Goal: Transaction & Acquisition: Purchase product/service

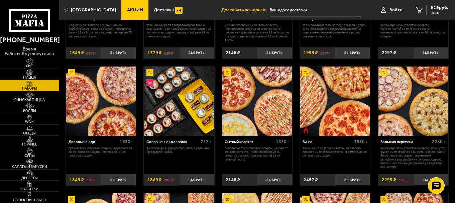
scroll to position [501, 0]
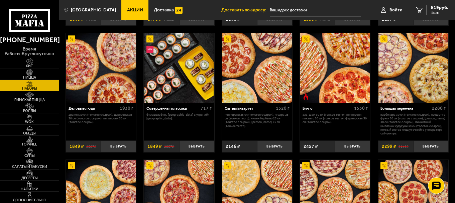
click at [413, 73] on img at bounding box center [413, 68] width 70 height 70
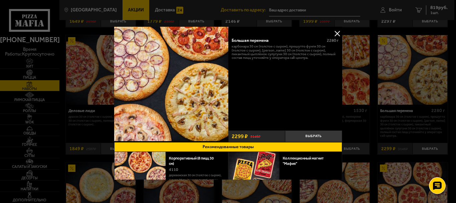
click at [337, 33] on button at bounding box center [337, 33] width 10 height 10
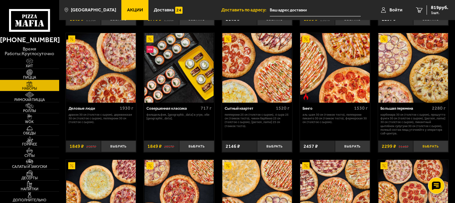
click at [427, 148] on button "Выбрать" at bounding box center [430, 146] width 35 height 12
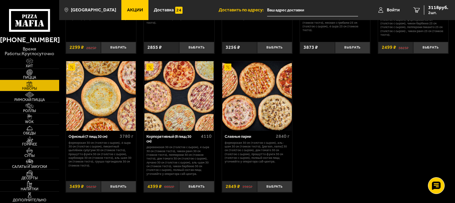
scroll to position [769, 0]
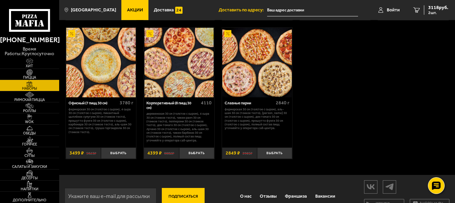
click at [272, 71] on img at bounding box center [257, 63] width 70 height 70
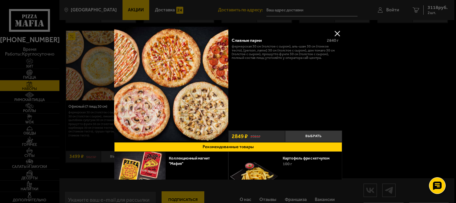
click at [337, 30] on button at bounding box center [337, 33] width 10 height 10
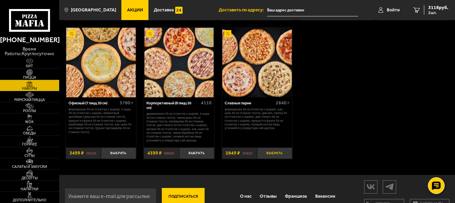
click at [275, 153] on button "Выбрать" at bounding box center [274, 153] width 35 height 12
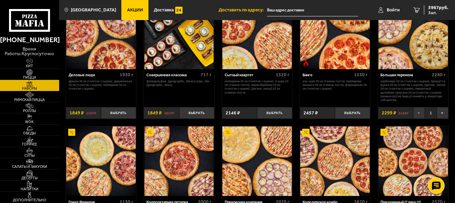
scroll to position [501, 0]
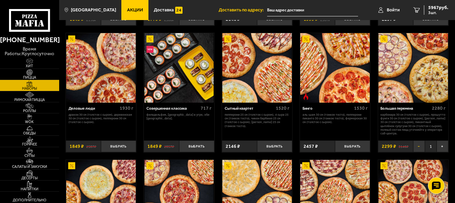
click at [418, 149] on button "−" at bounding box center [419, 146] width 12 height 12
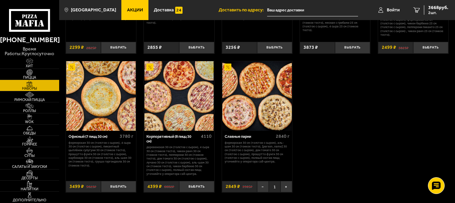
scroll to position [769, 0]
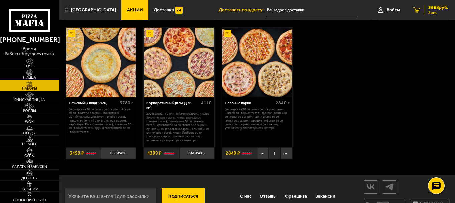
click at [437, 10] on span "3668 руб." at bounding box center [438, 7] width 20 height 5
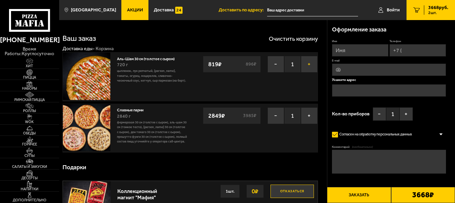
click at [311, 60] on button "+" at bounding box center [309, 64] width 17 height 17
click at [28, 76] on span "Пицца" at bounding box center [29, 78] width 59 height 4
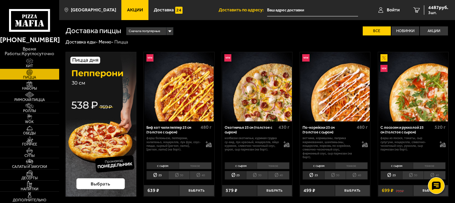
scroll to position [33, 0]
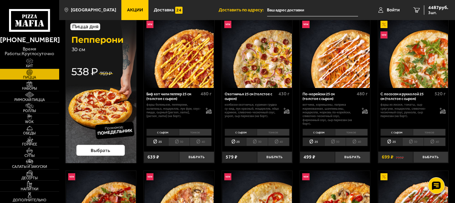
click at [337, 141] on li "30" at bounding box center [335, 141] width 22 height 9
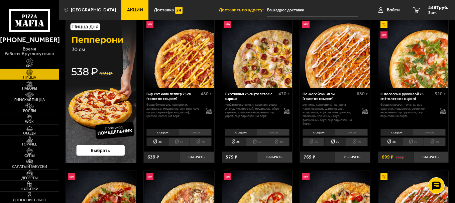
click at [413, 142] on li "30" at bounding box center [413, 141] width 22 height 9
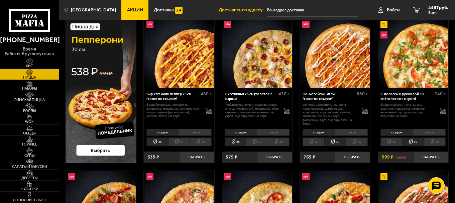
scroll to position [100, 0]
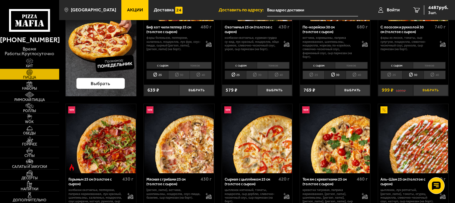
click at [434, 90] on button "Выбрать" at bounding box center [430, 91] width 35 height 12
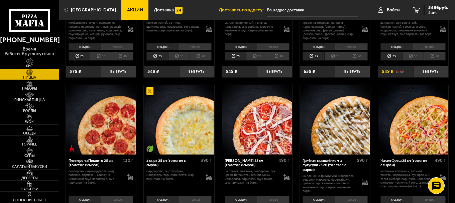
scroll to position [301, 0]
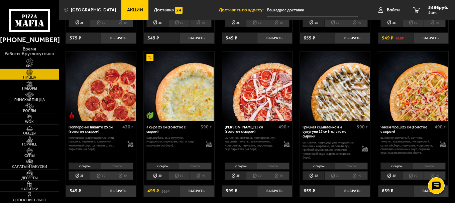
click at [103, 176] on li "30" at bounding box center [101, 175] width 22 height 9
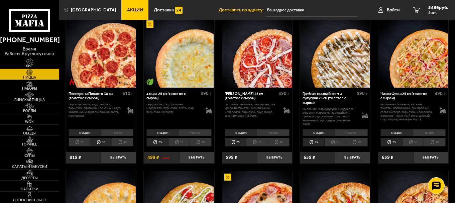
scroll to position [368, 0]
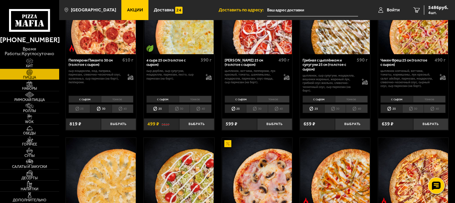
click at [253, 109] on li "30" at bounding box center [257, 108] width 22 height 9
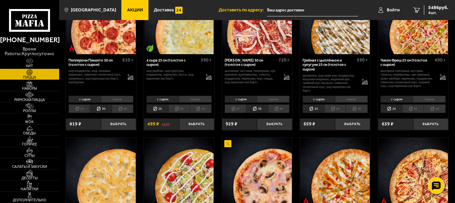
click at [339, 107] on li "30" at bounding box center [335, 108] width 22 height 9
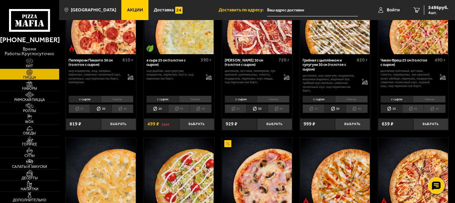
click at [412, 109] on li "30" at bounding box center [413, 108] width 22 height 9
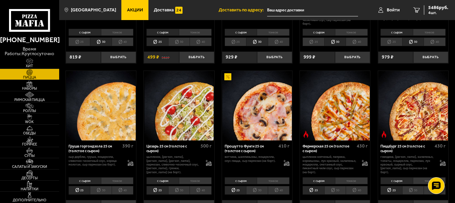
scroll to position [468, 0]
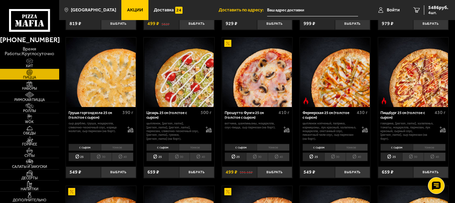
click at [179, 158] on li "30" at bounding box center [179, 156] width 22 height 9
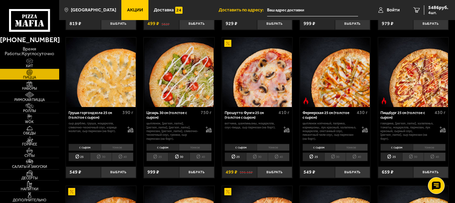
scroll to position [501, 0]
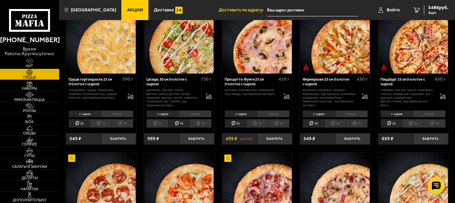
click at [334, 123] on li "30" at bounding box center [335, 123] width 22 height 9
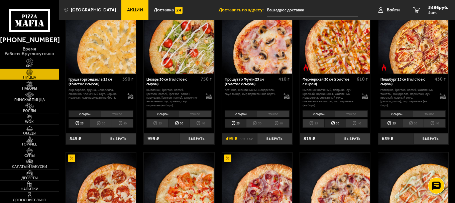
click at [412, 124] on li "30" at bounding box center [413, 123] width 22 height 9
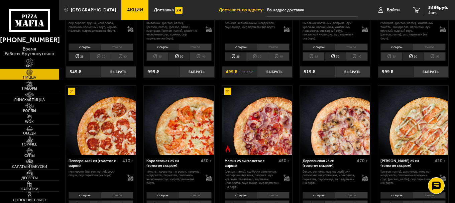
scroll to position [635, 0]
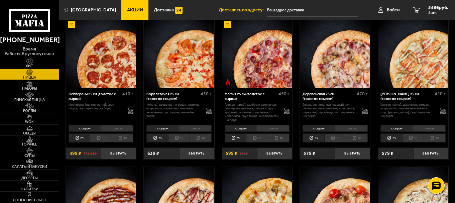
click at [177, 140] on li "30" at bounding box center [179, 137] width 22 height 9
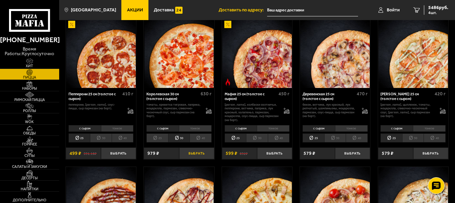
click at [196, 156] on button "Выбрать" at bounding box center [196, 153] width 35 height 12
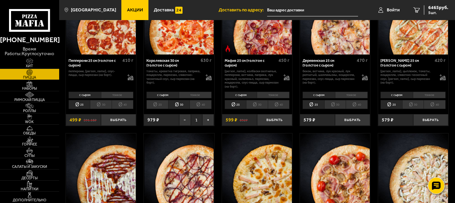
click at [412, 107] on li "30" at bounding box center [413, 104] width 22 height 9
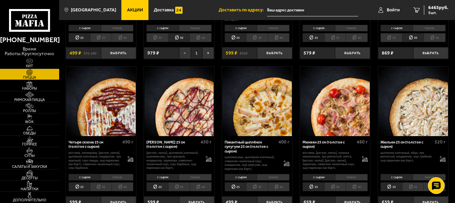
scroll to position [769, 0]
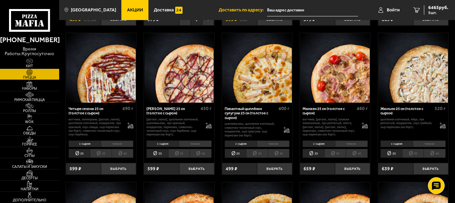
click at [413, 156] on li "30" at bounding box center [413, 153] width 22 height 9
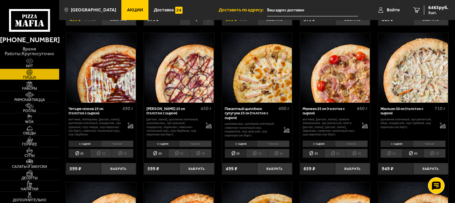
scroll to position [902, 0]
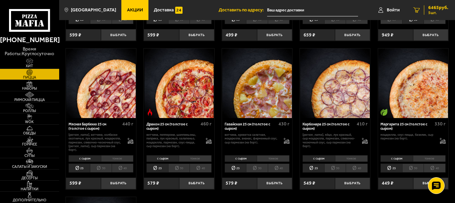
click at [436, 7] on span "6465 руб." at bounding box center [438, 7] width 20 height 5
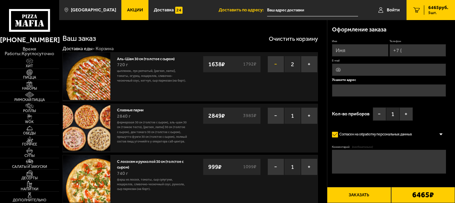
click at [273, 66] on button "−" at bounding box center [275, 64] width 17 height 17
click at [275, 62] on button "−" at bounding box center [275, 64] width 17 height 17
click at [273, 64] on button "−" at bounding box center [275, 64] width 17 height 17
click at [276, 62] on button "−" at bounding box center [275, 64] width 17 height 17
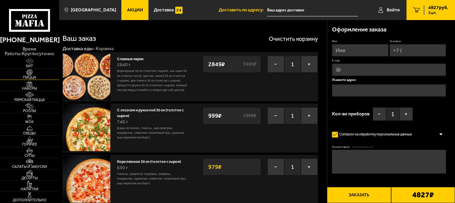
click at [28, 74] on img at bounding box center [29, 72] width 18 height 6
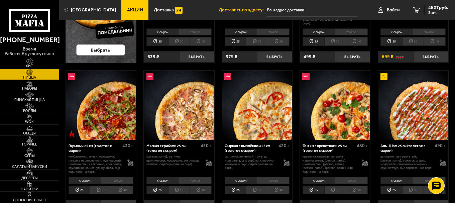
scroll to position [167, 0]
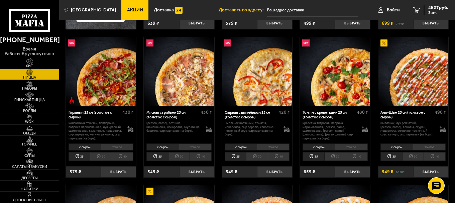
click at [414, 155] on li "30" at bounding box center [413, 156] width 22 height 9
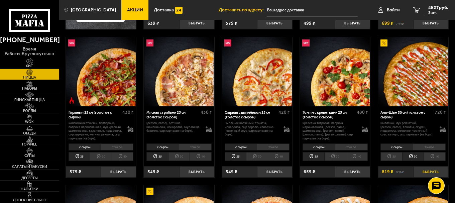
click at [423, 172] on button "Выбрать" at bounding box center [430, 172] width 35 height 12
click at [434, 6] on span "5646 руб." at bounding box center [438, 7] width 20 height 5
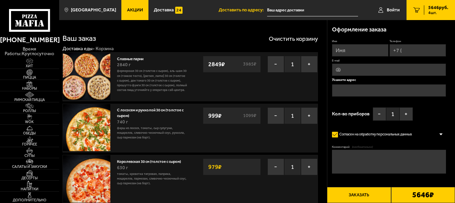
click at [127, 9] on span "Акции" at bounding box center [135, 10] width 16 height 5
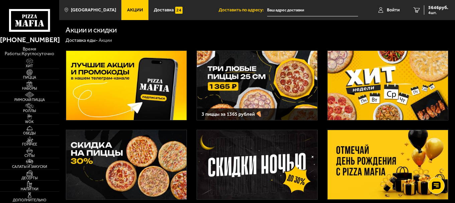
click at [372, 85] on img at bounding box center [387, 85] width 121 height 69
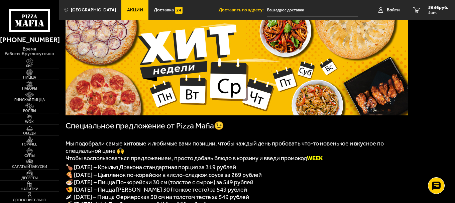
scroll to position [67, 0]
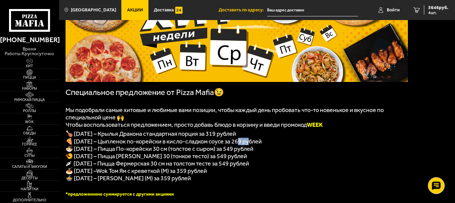
drag, startPoint x: 237, startPoint y: 144, endPoint x: 249, endPoint y: 144, distance: 11.7
click at [249, 144] on span "🍕 [DATE] – Цыпленок по-корейски в кисло-сладком соусе за 269 рублей" at bounding box center [163, 141] width 196 height 7
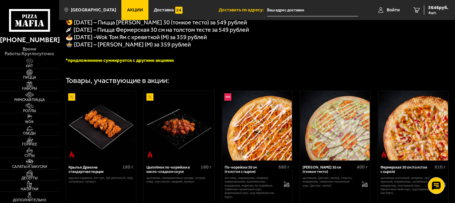
scroll to position [234, 0]
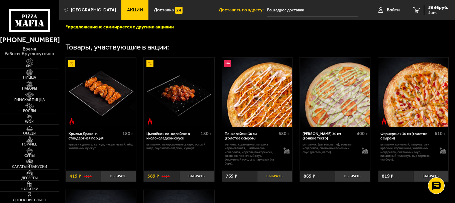
click at [271, 181] on button "Выбрать" at bounding box center [274, 176] width 35 height 12
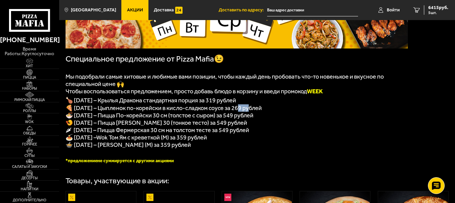
click at [245, 111] on span "🍕 [DATE] – Цыпленок по-корейски в кисло-сладком соусе за 269 рублей" at bounding box center [163, 107] width 196 height 7
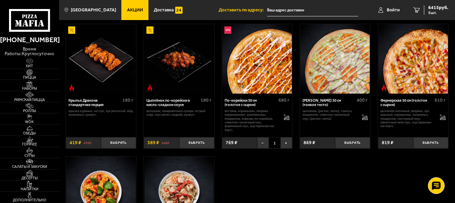
scroll to position [334, 0]
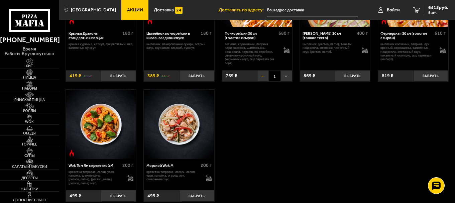
click at [264, 82] on button "−" at bounding box center [263, 76] width 12 height 12
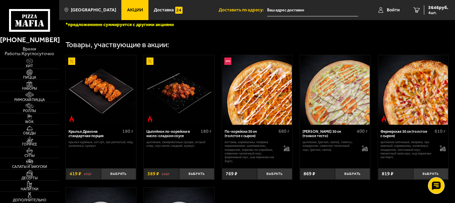
scroll to position [69, 0]
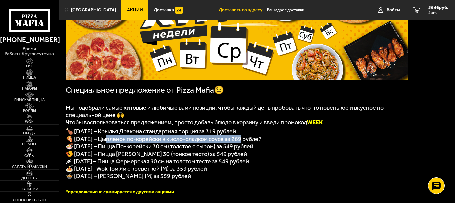
drag, startPoint x: 103, startPoint y: 140, endPoint x: 241, endPoint y: 138, distance: 138.4
click at [241, 138] on span "🍕 [DATE] – Цыпленок по-корейски в кисло-сладком соусе за 269 рублей" at bounding box center [163, 138] width 196 height 7
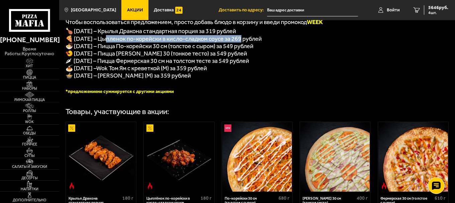
scroll to position [2, 0]
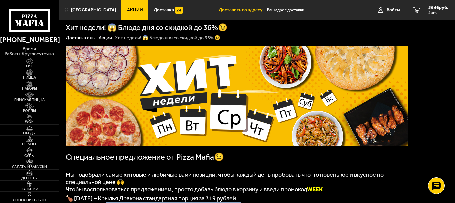
click at [31, 73] on img at bounding box center [29, 72] width 18 height 6
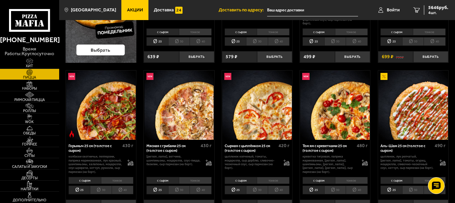
scroll to position [167, 0]
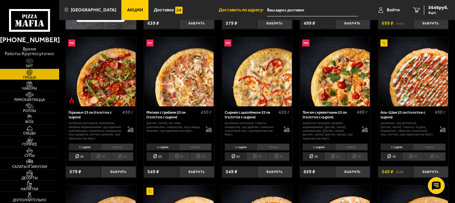
click at [330, 157] on li "30" at bounding box center [335, 156] width 22 height 9
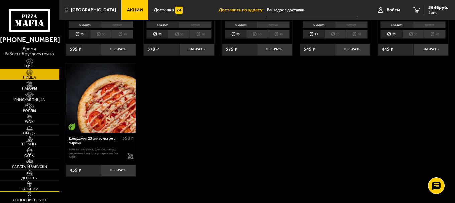
scroll to position [1069, 0]
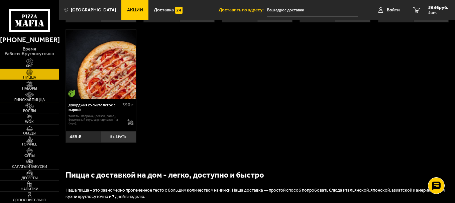
click at [30, 98] on span "Римская пицца" at bounding box center [29, 100] width 59 height 4
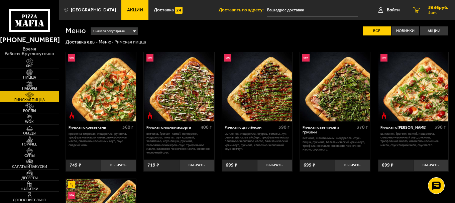
drag, startPoint x: 437, startPoint y: 11, endPoint x: 436, endPoint y: 14, distance: 3.4
click at [438, 11] on span "4 шт." at bounding box center [438, 13] width 20 height 4
